Goal: Task Accomplishment & Management: Complete application form

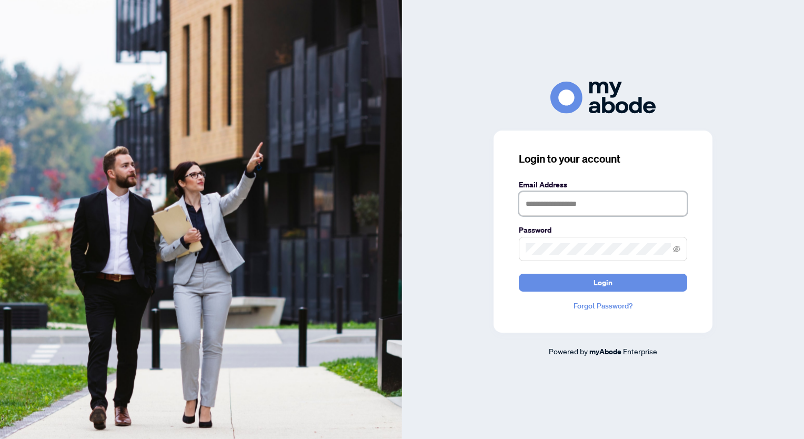
click at [537, 205] on input "text" at bounding box center [603, 204] width 168 height 24
type input "**********"
click at [519, 274] on button "Login" at bounding box center [603, 283] width 168 height 18
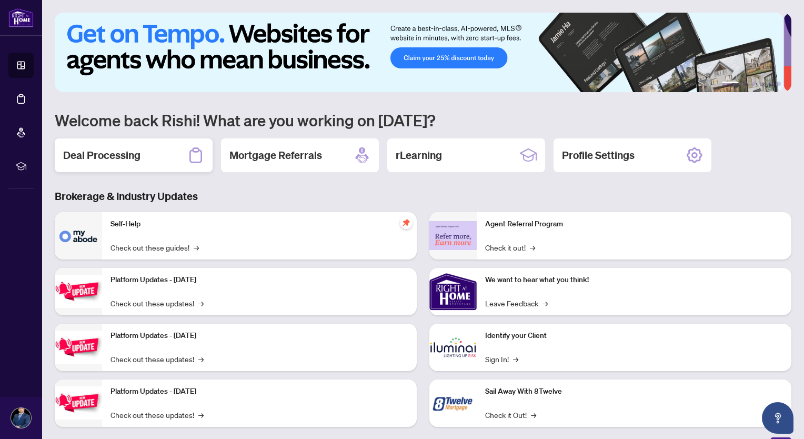
click at [107, 155] on h2 "Deal Processing" at bounding box center [101, 155] width 77 height 15
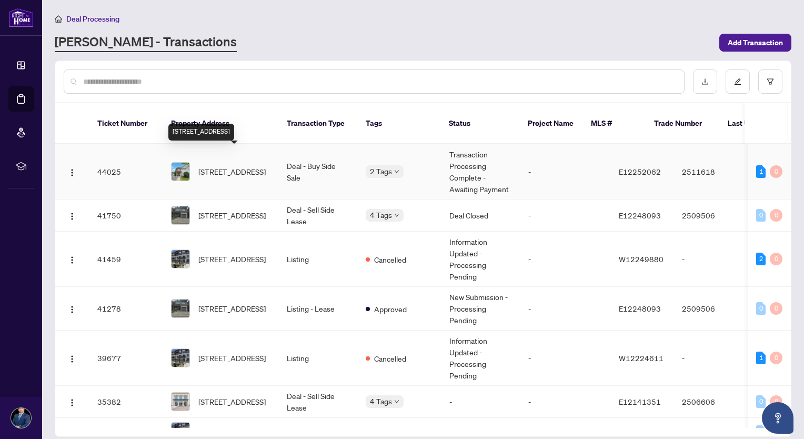
click at [233, 166] on span "[STREET_ADDRESS]" at bounding box center [231, 172] width 67 height 12
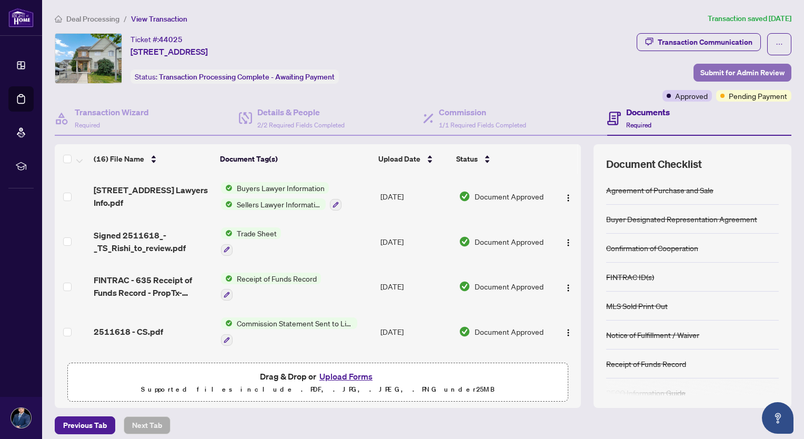
click at [711, 73] on span "Submit for Admin Review" at bounding box center [742, 72] width 84 height 17
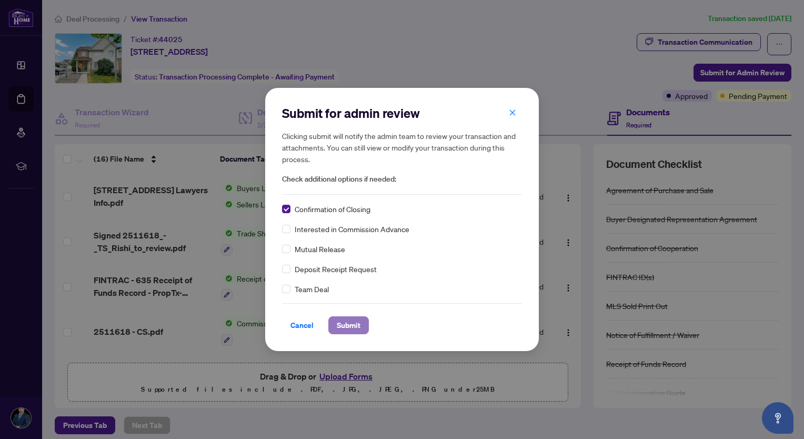
click at [351, 330] on span "Submit" at bounding box center [349, 325] width 24 height 17
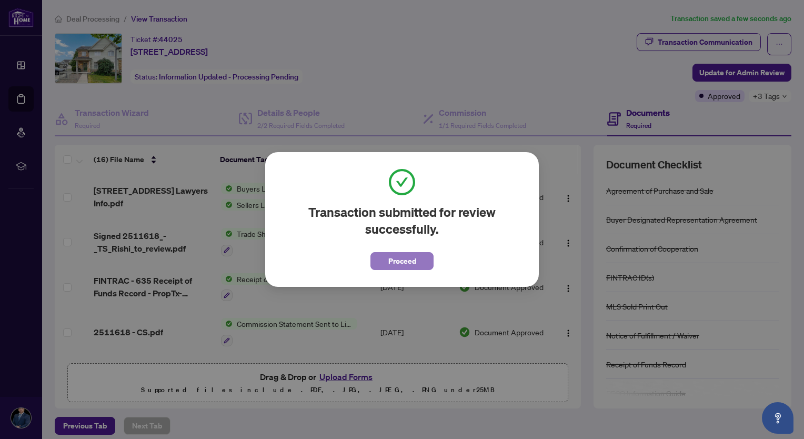
click at [401, 261] on span "Proceed" at bounding box center [402, 261] width 28 height 17
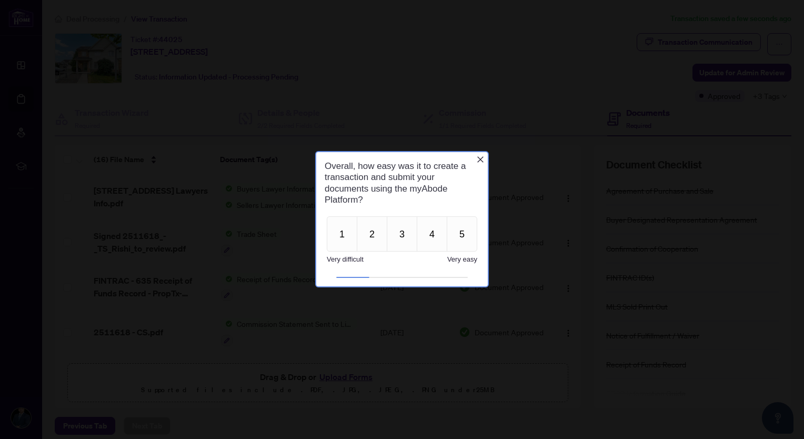
drag, startPoint x: 696, startPoint y: 71, endPoint x: 573, endPoint y: 195, distance: 174.9
click at [573, 195] on div at bounding box center [402, 219] width 804 height 439
click at [716, 75] on div at bounding box center [402, 219] width 804 height 439
click at [776, 43] on icon "ellipsis" at bounding box center [779, 44] width 7 height 7
click at [419, 53] on div "Ticket #: 44025 [STREET_ADDRESS] Status: Information Updated - Processing Pendi…" at bounding box center [344, 58] width 578 height 51
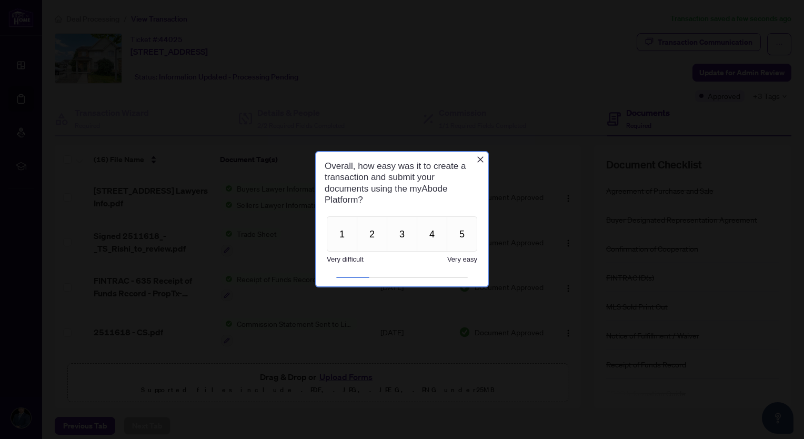
click at [12, 418] on img at bounding box center [21, 418] width 20 height 20
click span "Logout"
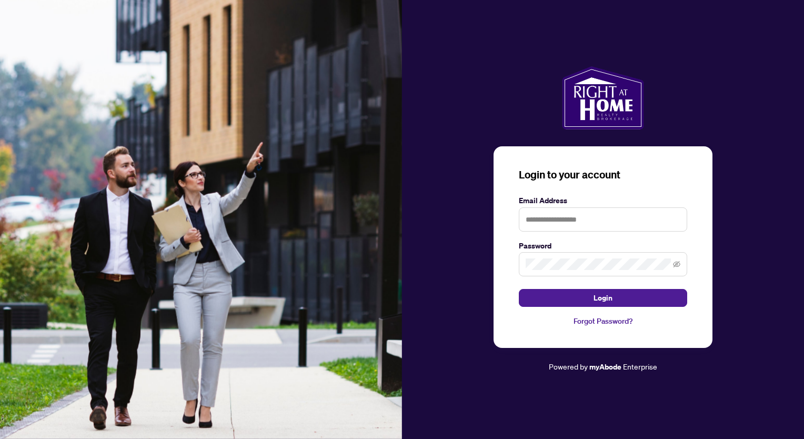
click h1 "Overall, how easy was it to create a transaction and submit your documents usin…"
click button "5"
click icon "Close button"
